Goal: Task Accomplishment & Management: Use online tool/utility

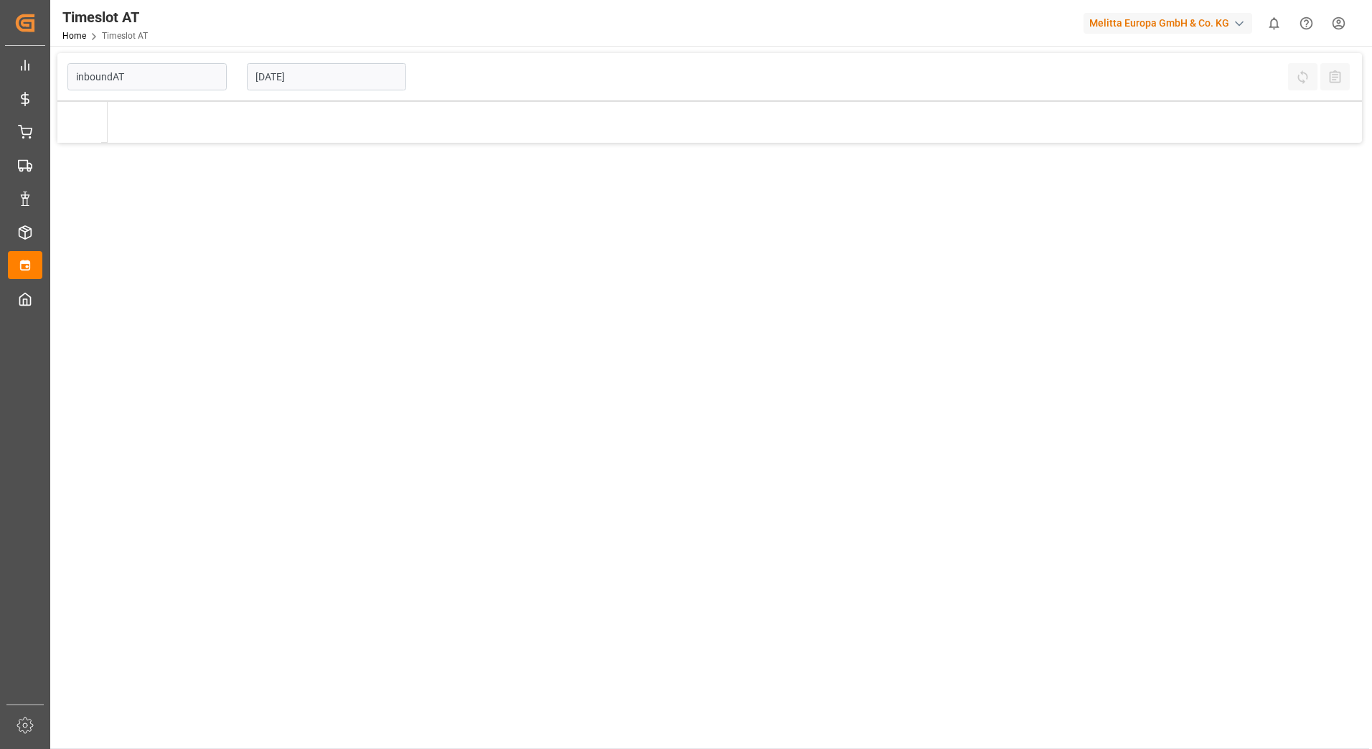
type input "Inbound AT"
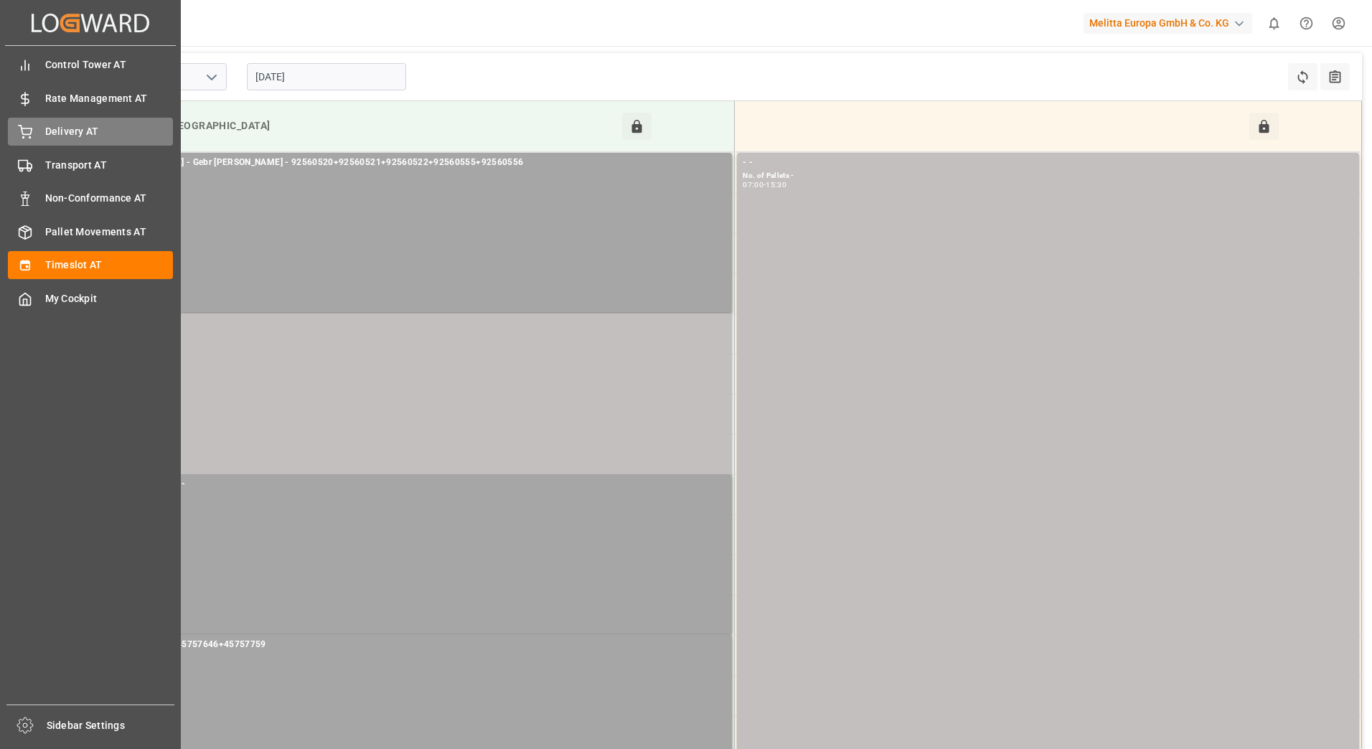
click at [41, 133] on div "Delivery AT Delivery AT" at bounding box center [90, 132] width 165 height 28
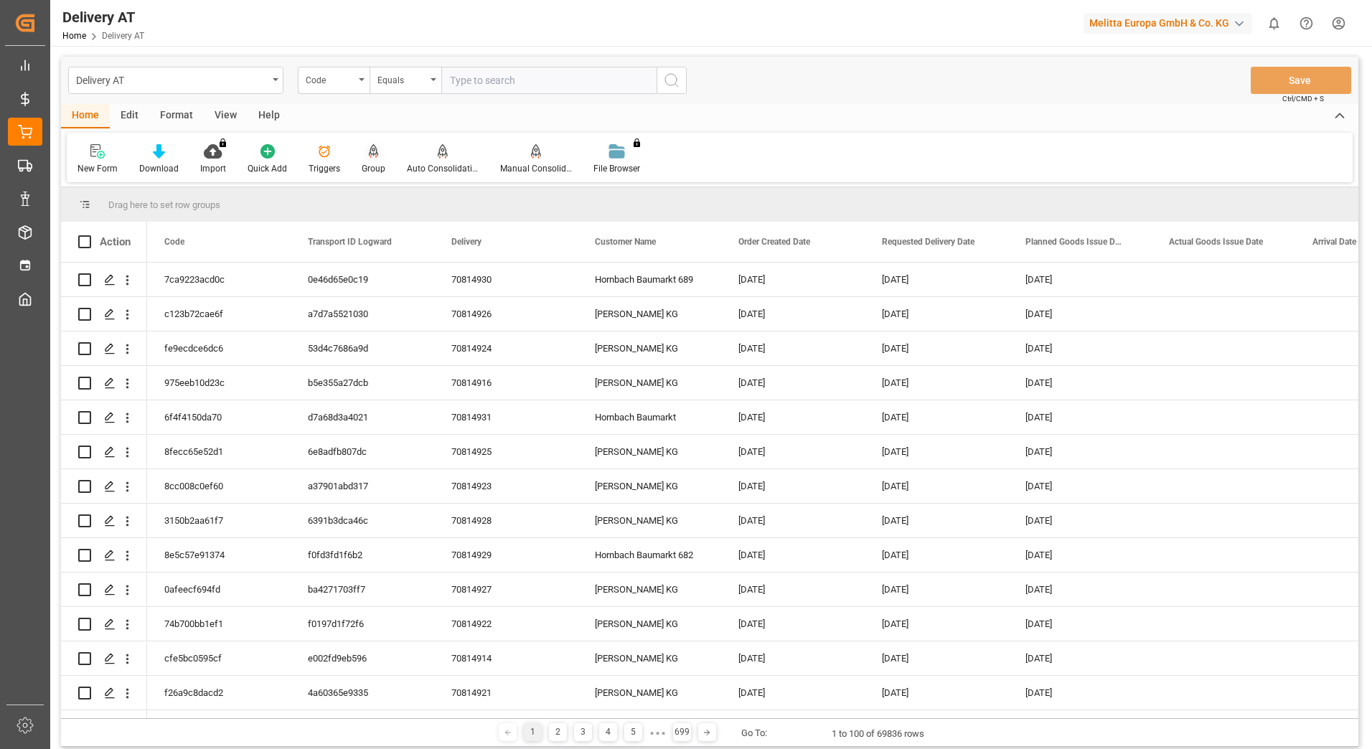
click at [371, 161] on div "Group" at bounding box center [373, 159] width 45 height 32
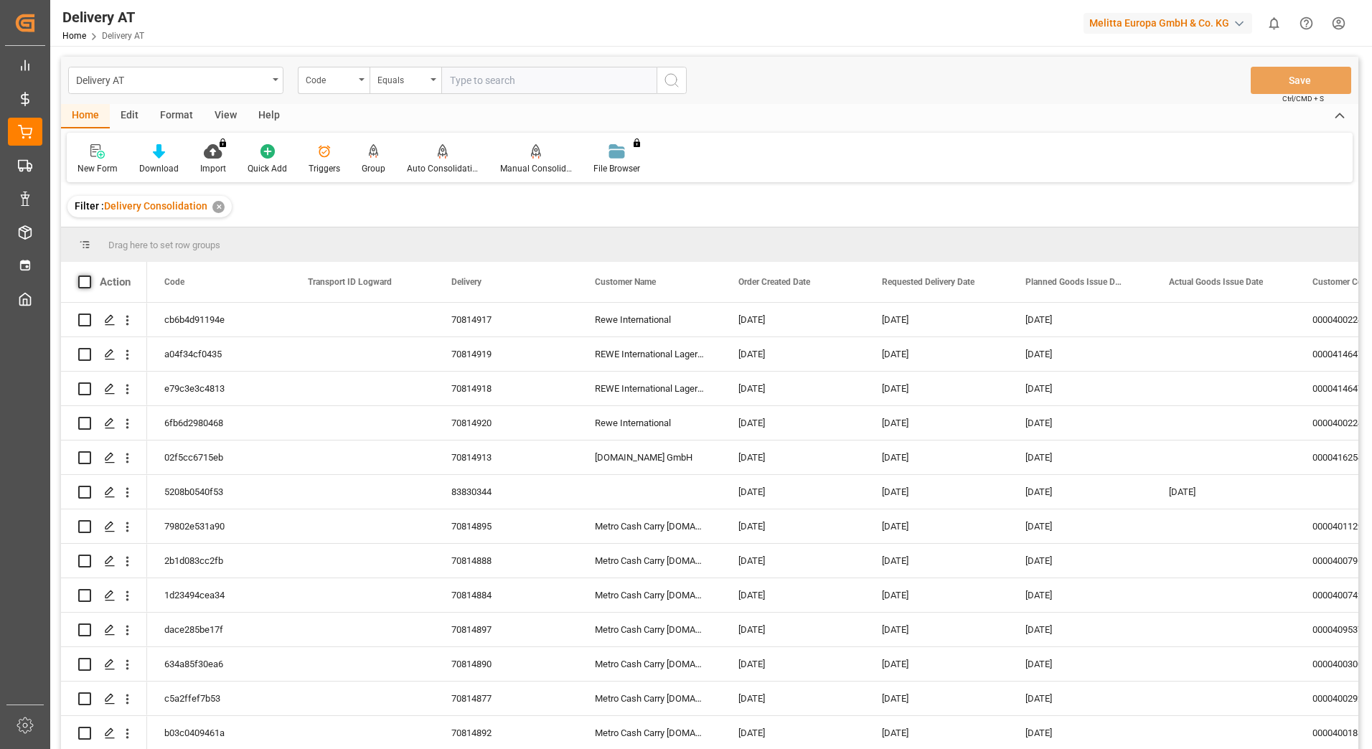
click at [85, 281] on span at bounding box center [84, 281] width 13 height 13
click at [89, 275] on input "checkbox" at bounding box center [89, 275] width 0 height 0
checkbox input "true"
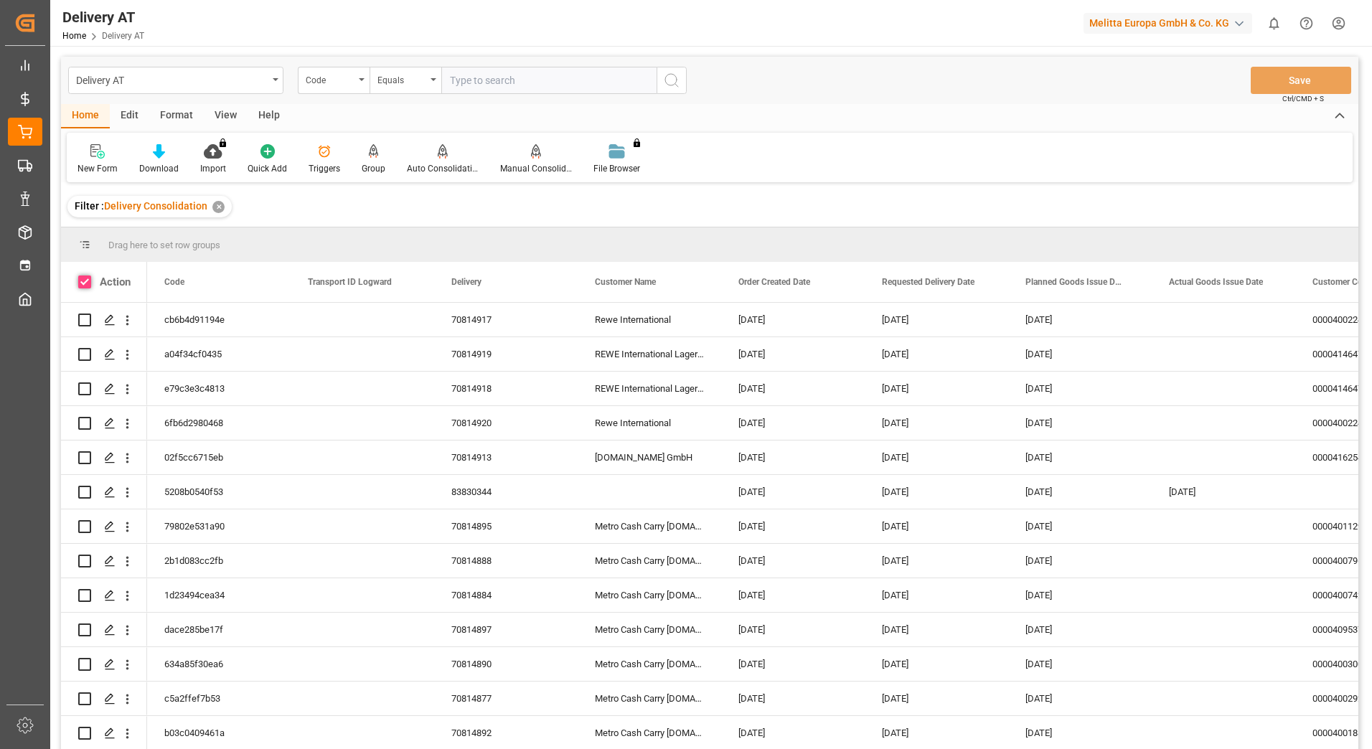
checkbox input "true"
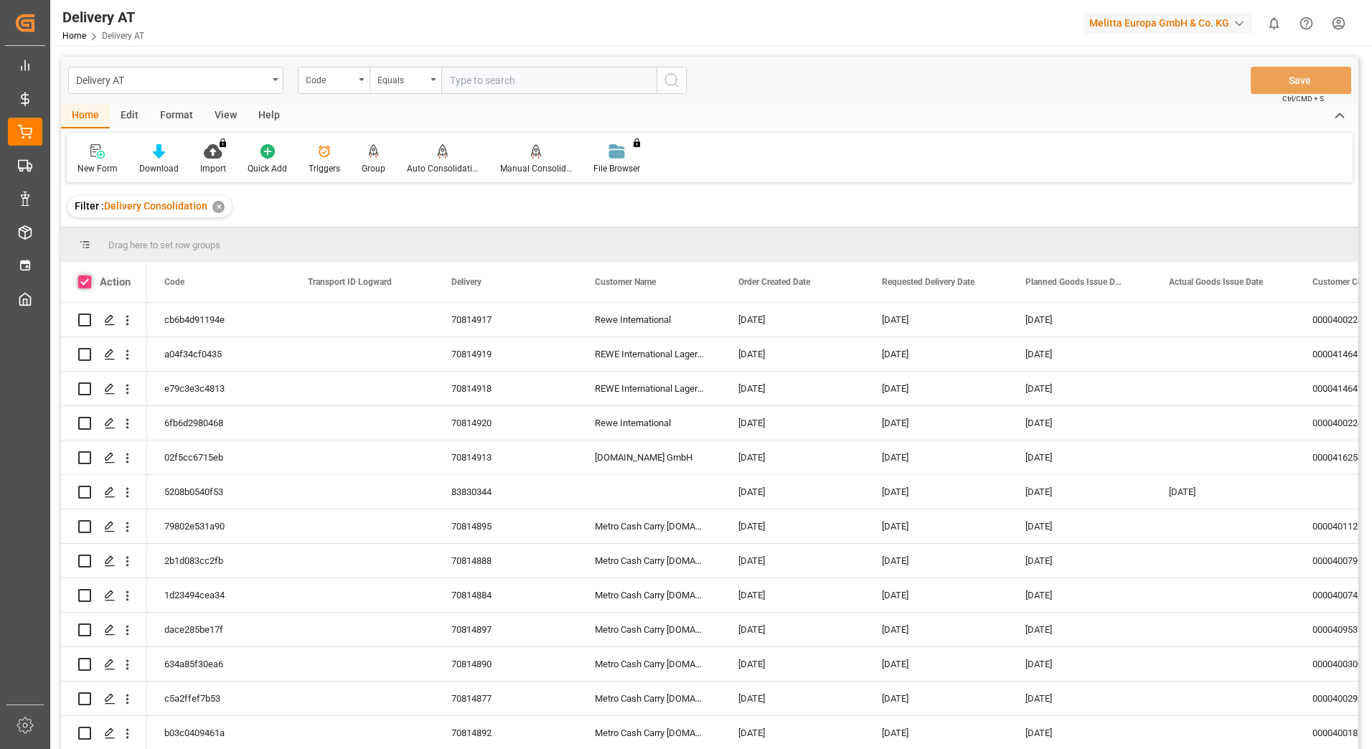
checkbox input "true"
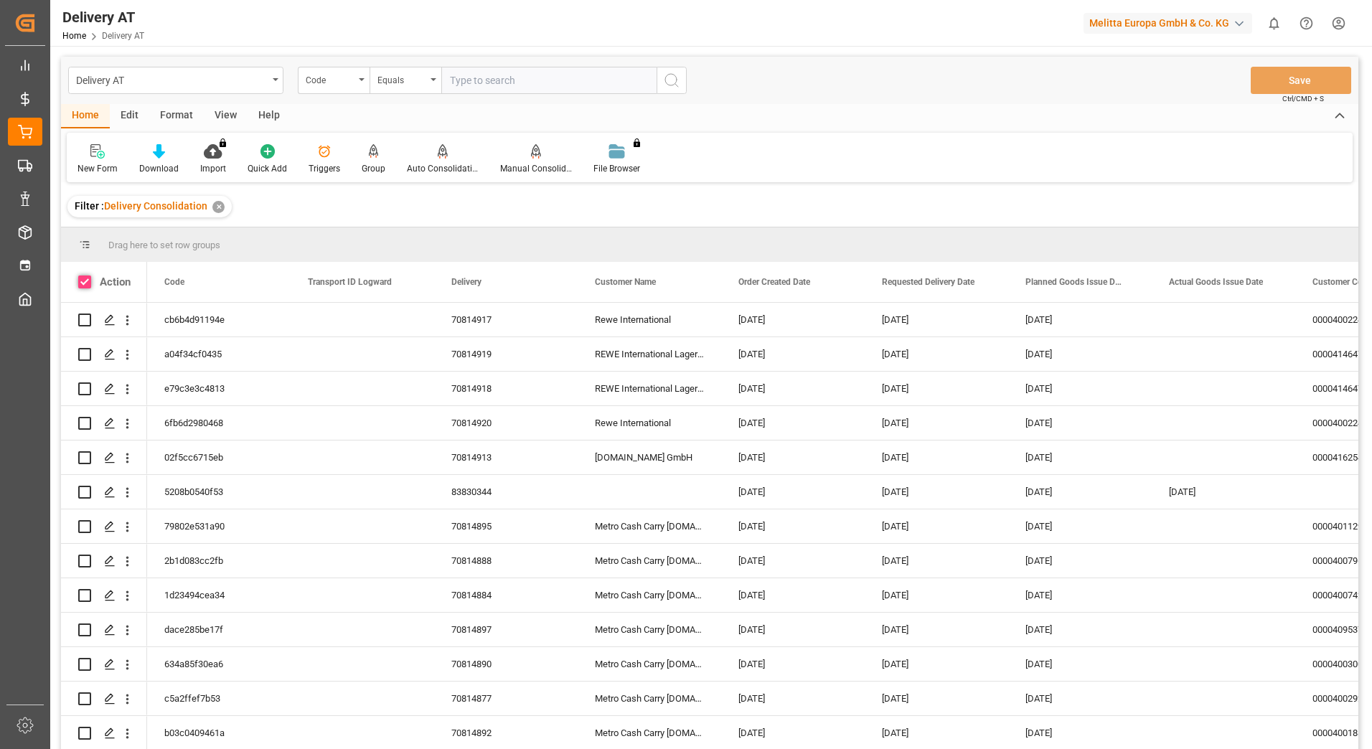
checkbox input "true"
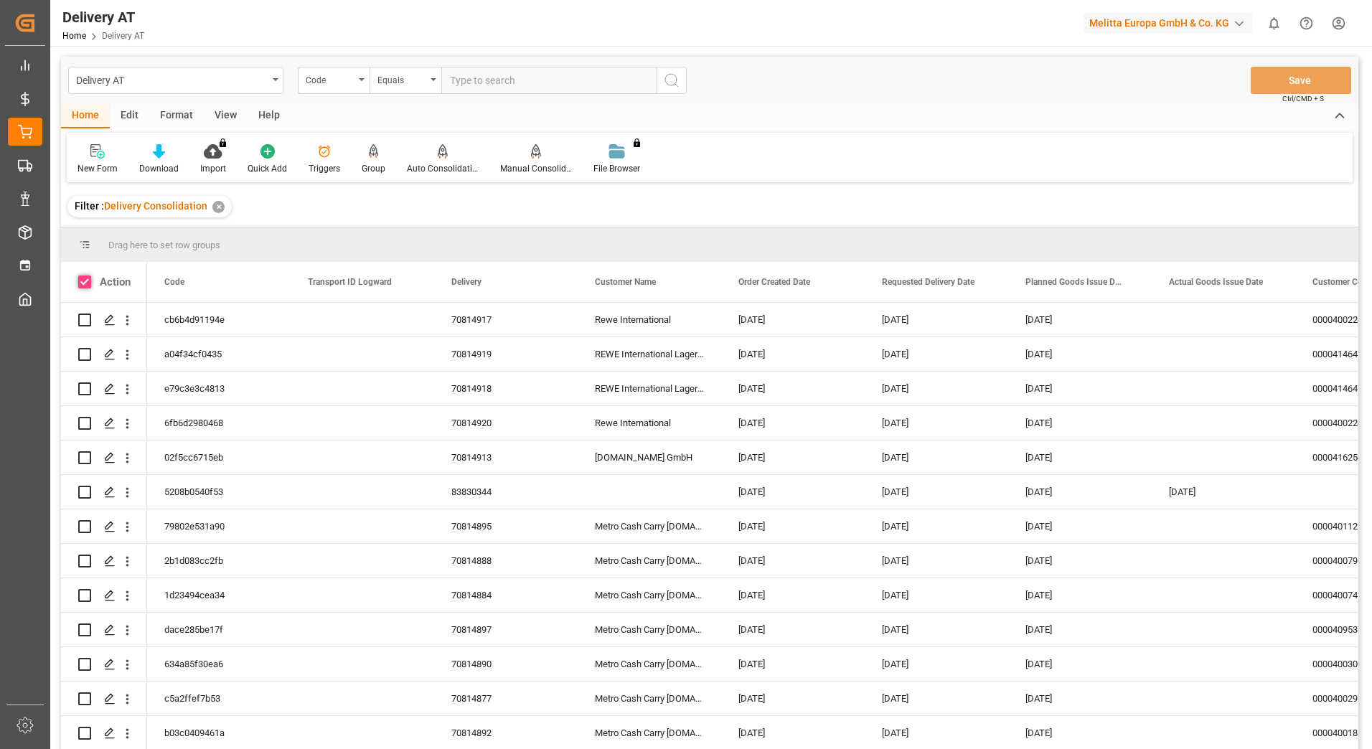
checkbox input "true"
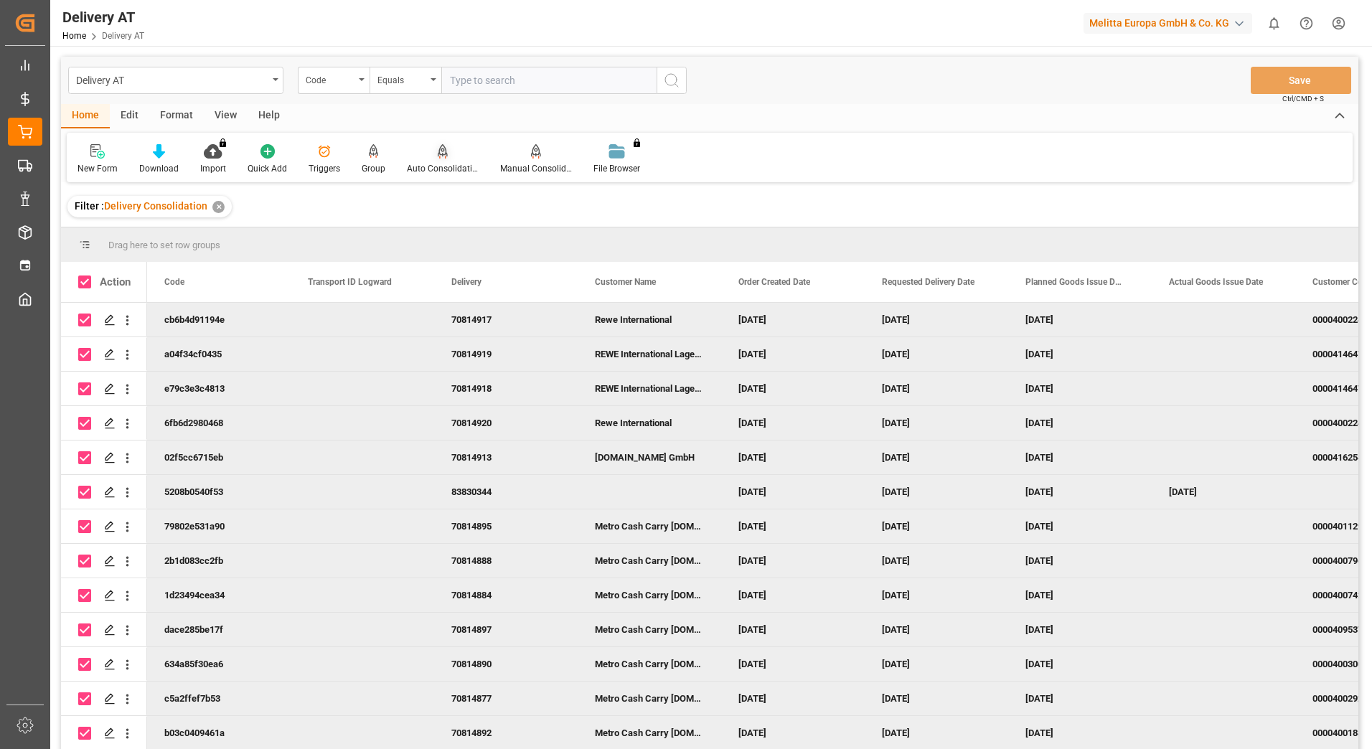
click at [438, 153] on icon at bounding box center [443, 151] width 10 height 14
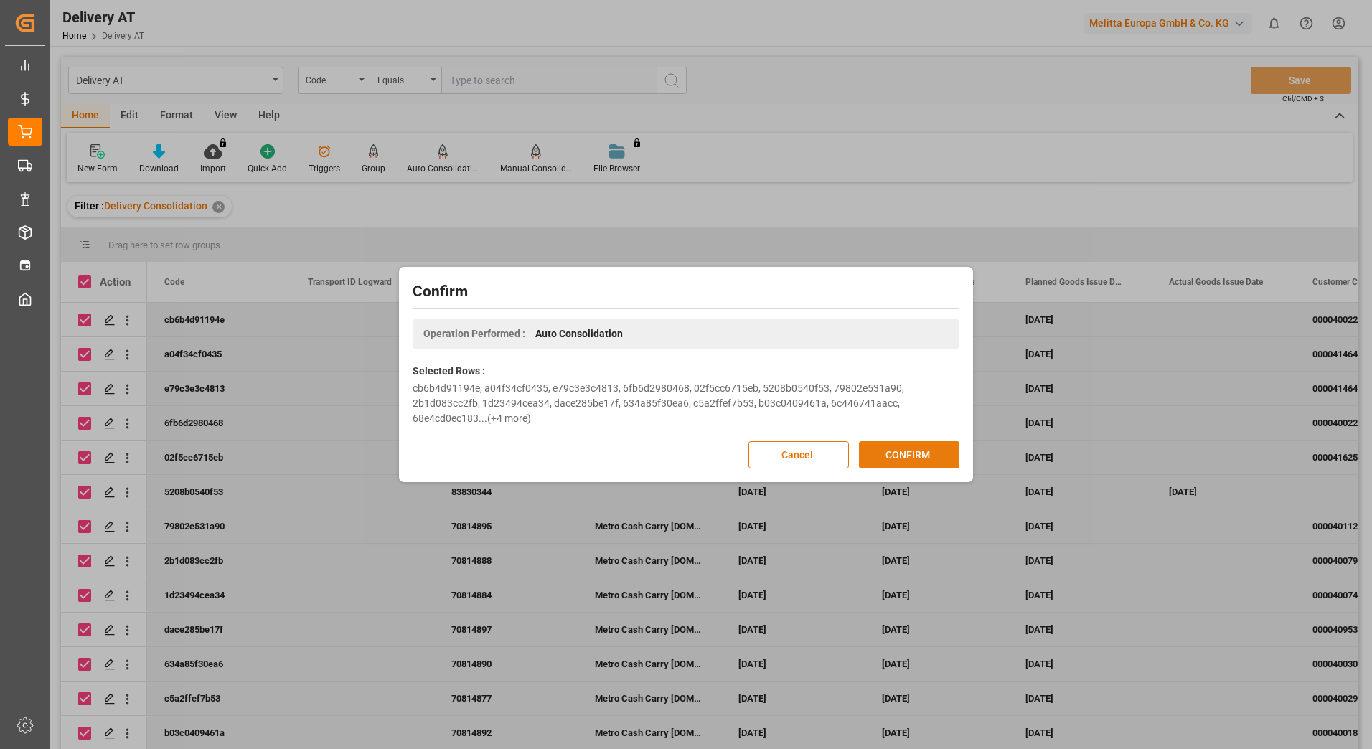
click at [925, 453] on button "CONFIRM" at bounding box center [909, 454] width 100 height 27
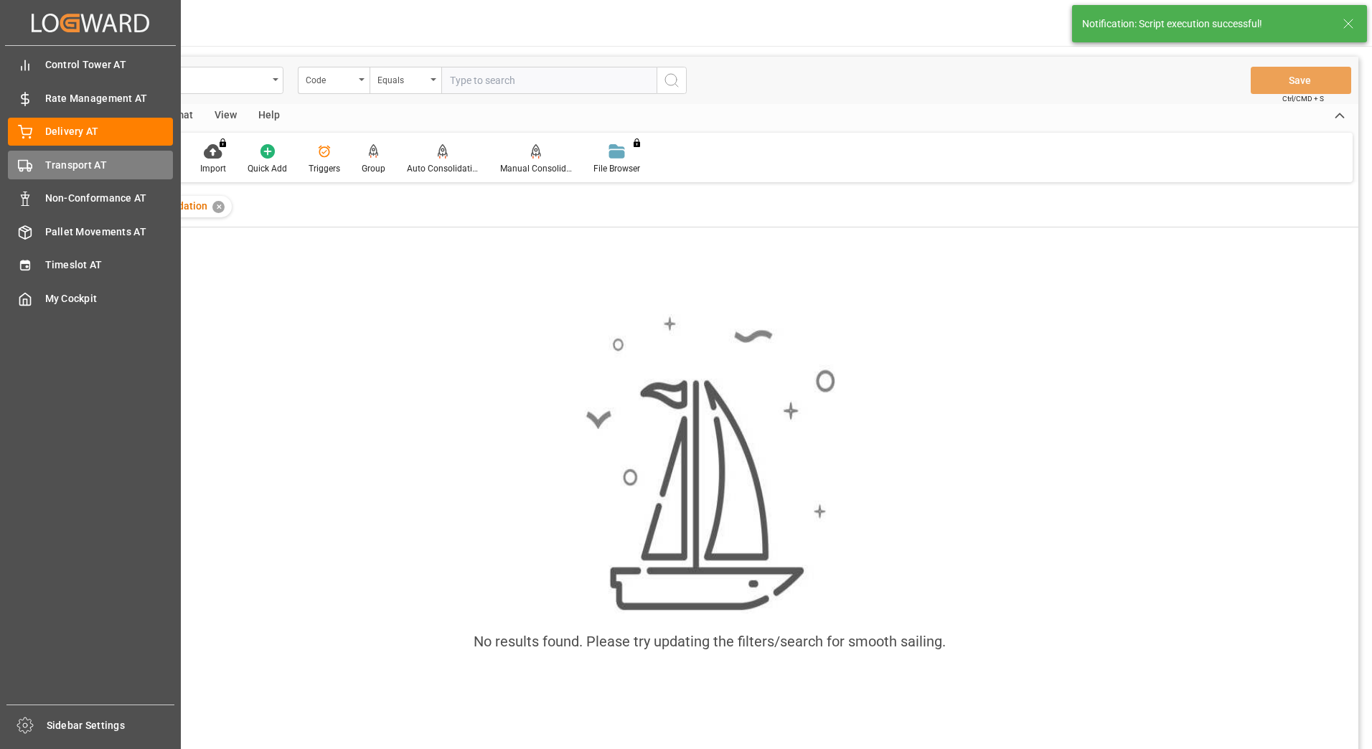
click at [38, 166] on div "Transport AT Transport AT" at bounding box center [90, 165] width 165 height 28
